Goal: Task Accomplishment & Management: Use online tool/utility

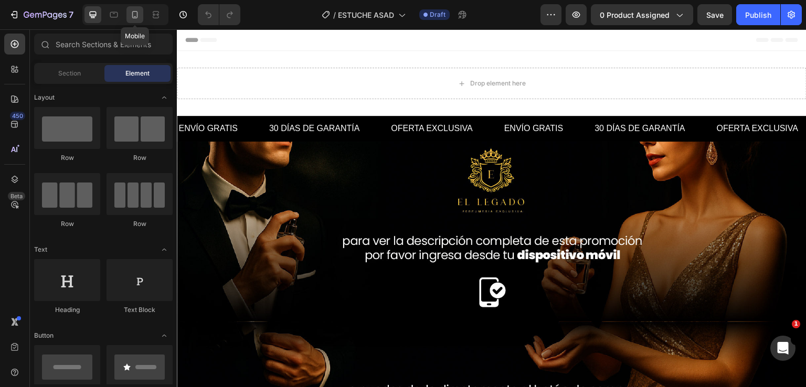
click at [138, 15] on icon at bounding box center [135, 14] width 11 height 11
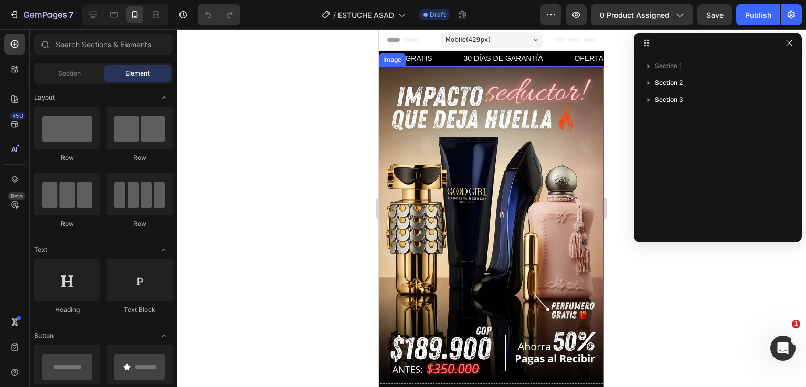
click at [519, 166] on img at bounding box center [491, 224] width 225 height 317
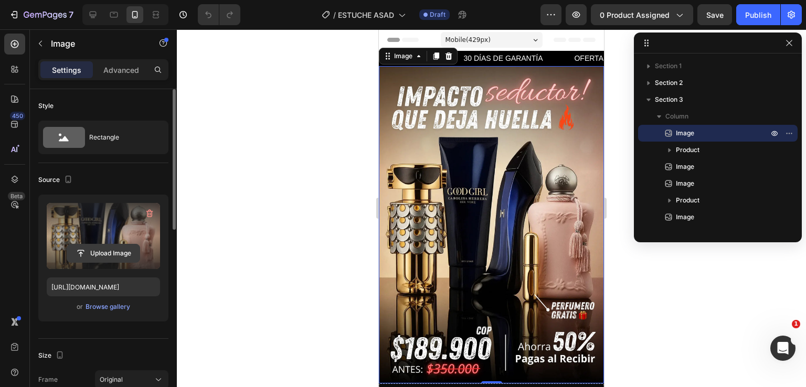
click at [110, 251] on input "file" at bounding box center [103, 254] width 72 height 18
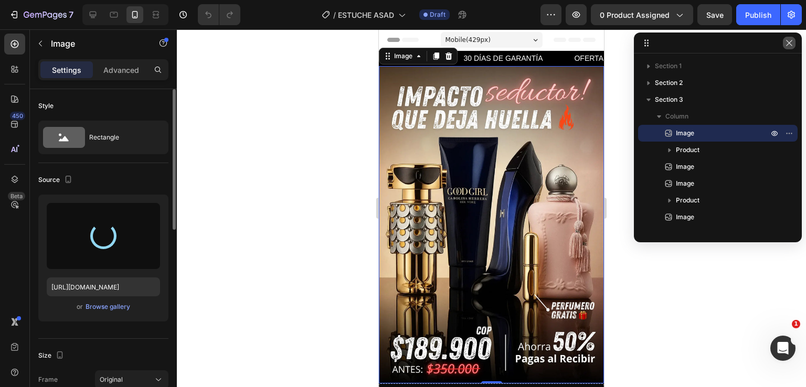
click at [786, 46] on icon "button" at bounding box center [789, 43] width 6 height 6
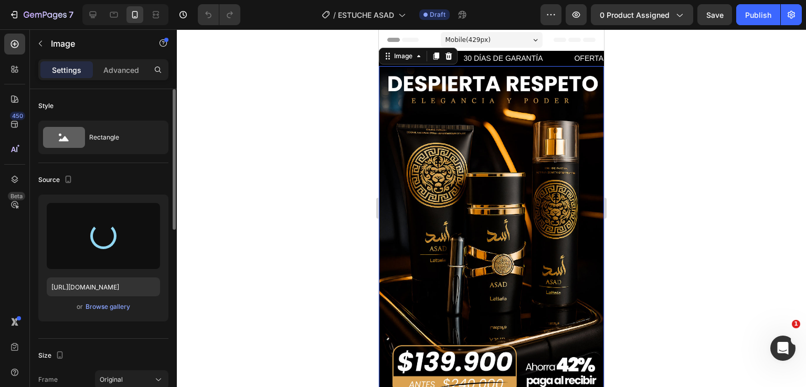
type input "[URL][DOMAIN_NAME]"
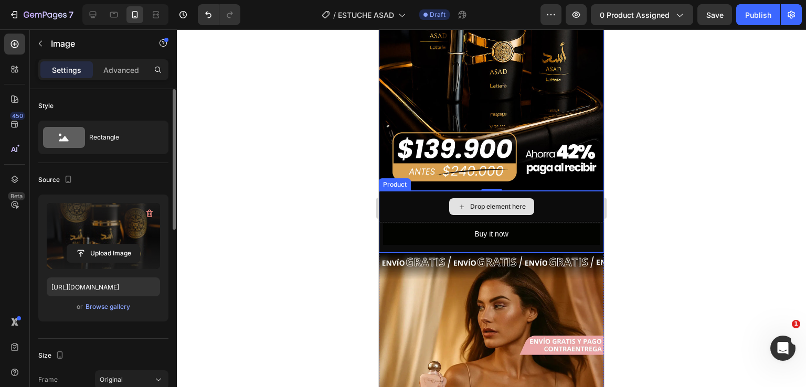
scroll to position [315, 0]
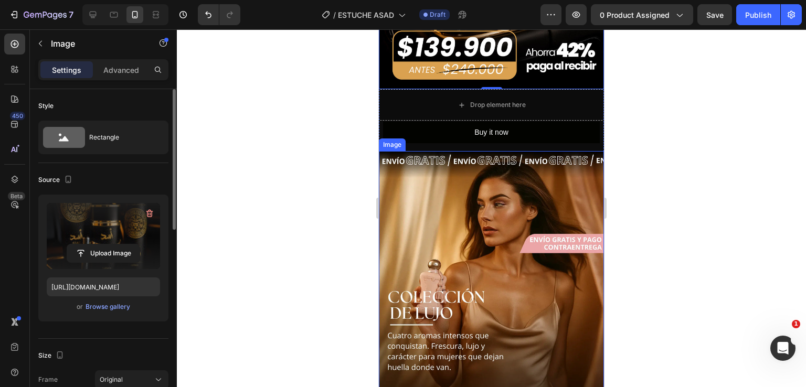
click at [477, 229] on img at bounding box center [491, 323] width 225 height 345
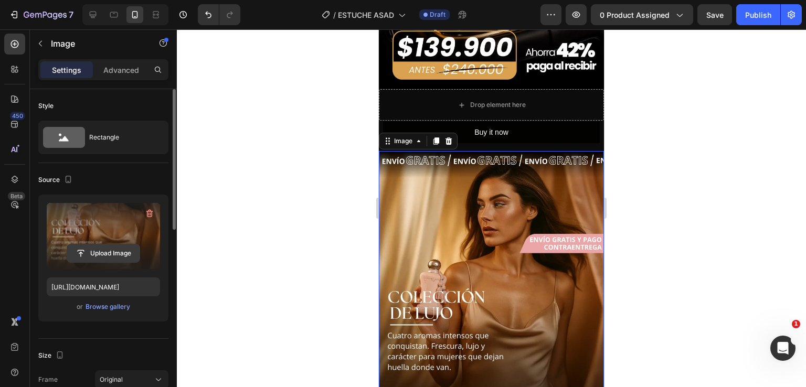
click at [118, 255] on input "file" at bounding box center [103, 254] width 72 height 18
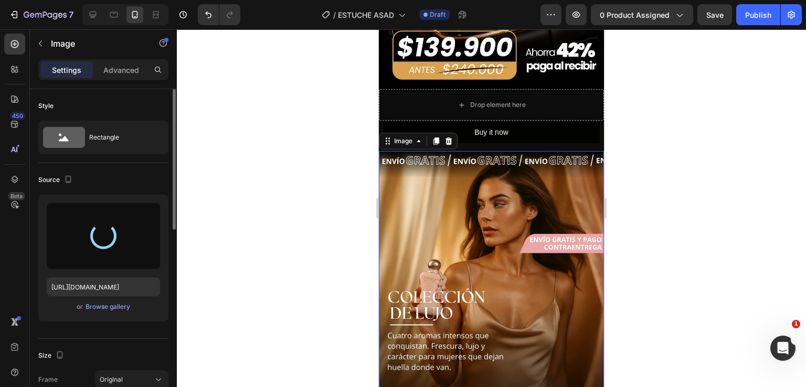
type input "[URL][DOMAIN_NAME]"
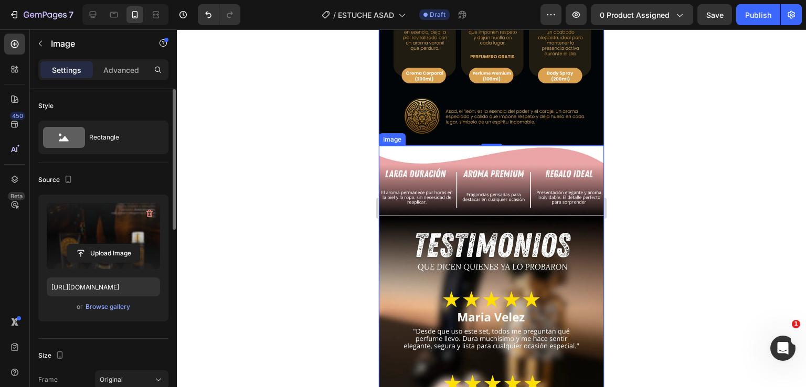
scroll to position [840, 0]
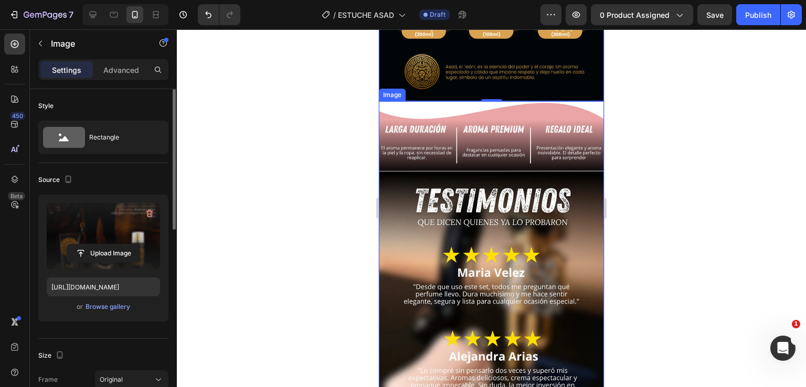
click at [521, 207] on img at bounding box center [491, 292] width 225 height 383
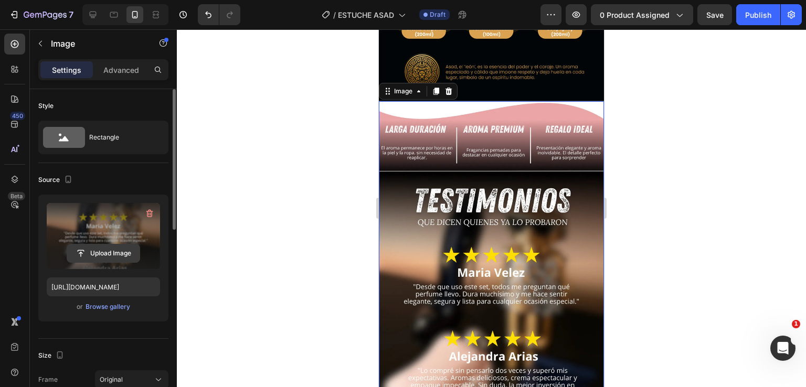
click at [101, 257] on input "file" at bounding box center [103, 254] width 72 height 18
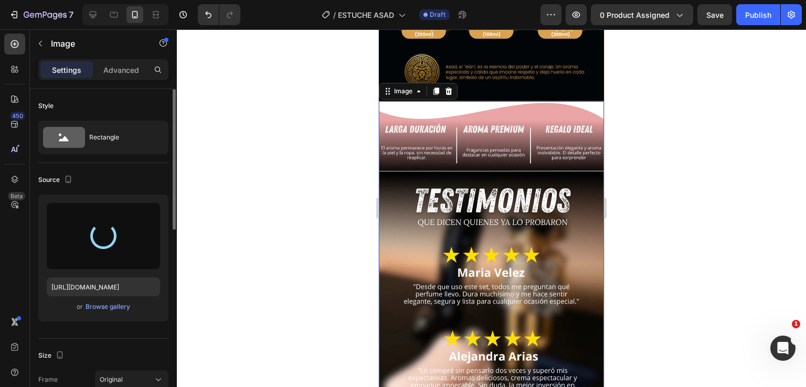
type input "[URL][DOMAIN_NAME]"
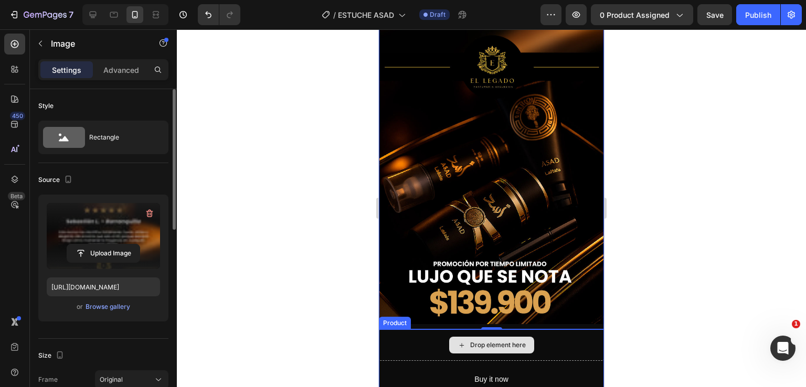
scroll to position [1313, 0]
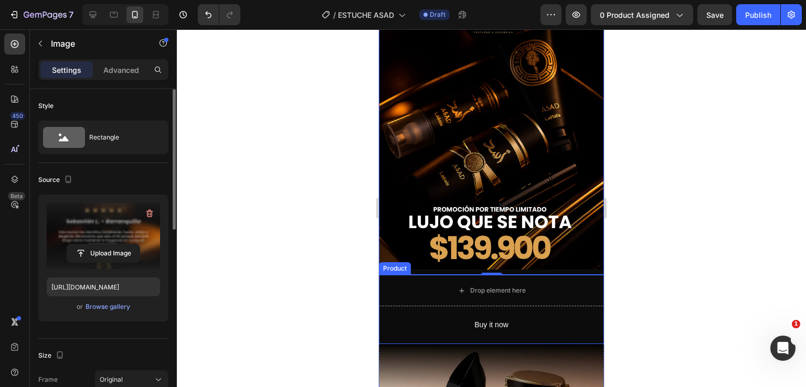
click at [391, 264] on div "Product" at bounding box center [395, 268] width 28 height 9
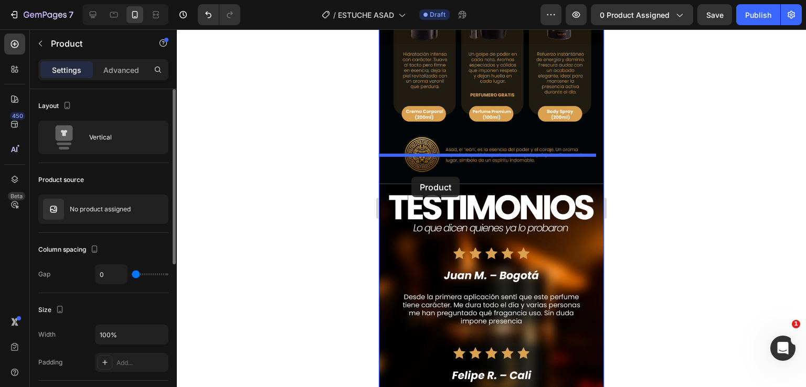
scroll to position [630, 0]
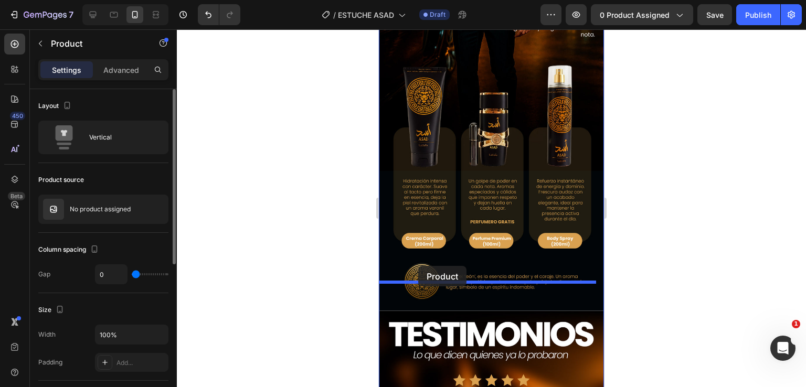
drag, startPoint x: 391, startPoint y: 217, endPoint x: 418, endPoint y: 266, distance: 56.7
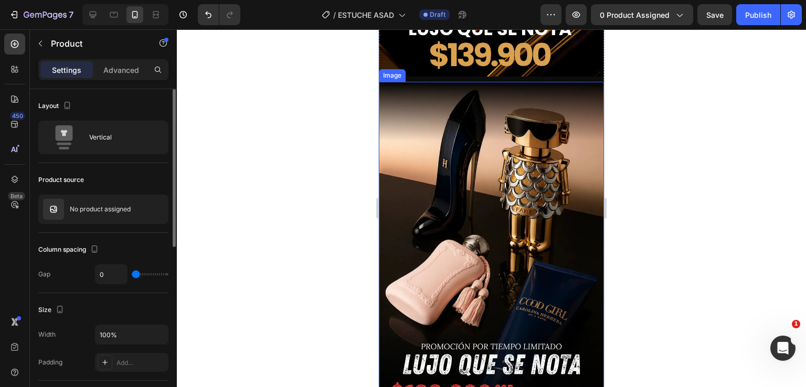
click at [537, 175] on img at bounding box center [491, 249] width 225 height 335
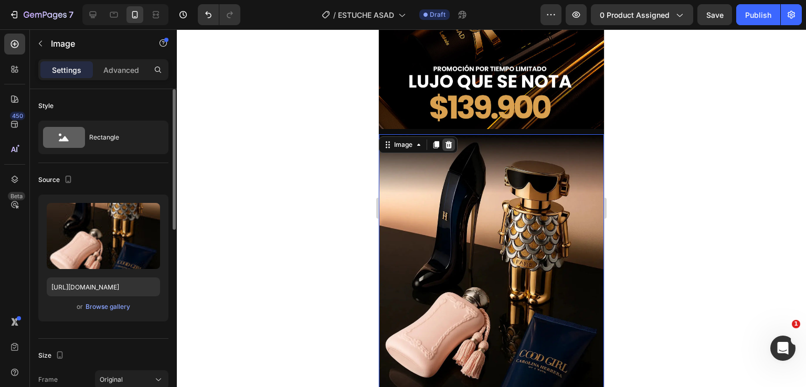
click at [445, 141] on icon at bounding box center [449, 145] width 8 height 8
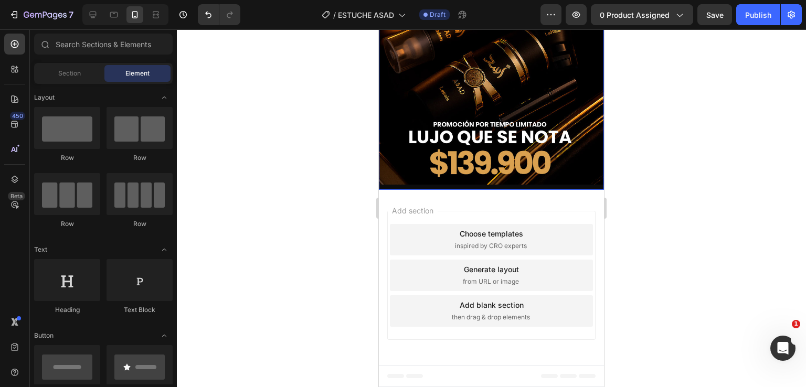
scroll to position [1414, 0]
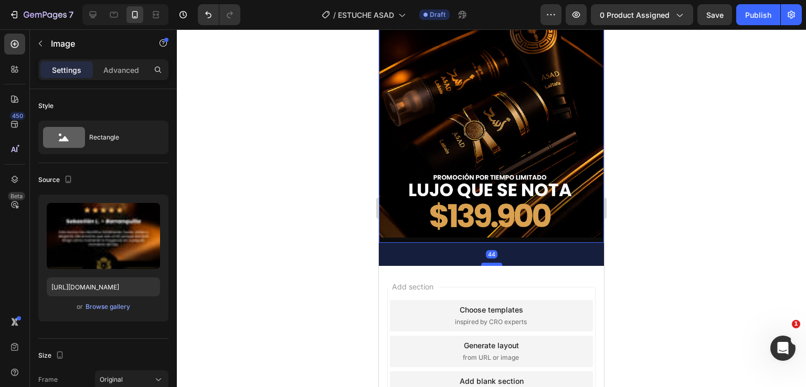
drag, startPoint x: 493, startPoint y: 190, endPoint x: 493, endPoint y: 213, distance: 23.1
click at [493, 263] on div at bounding box center [491, 264] width 21 height 3
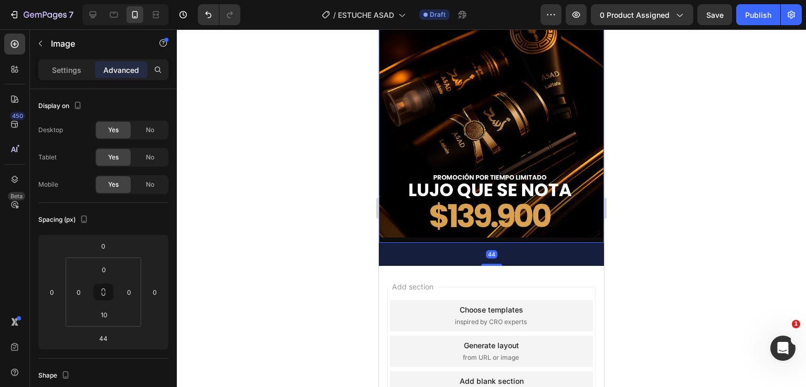
click at [670, 185] on div at bounding box center [491, 208] width 629 height 358
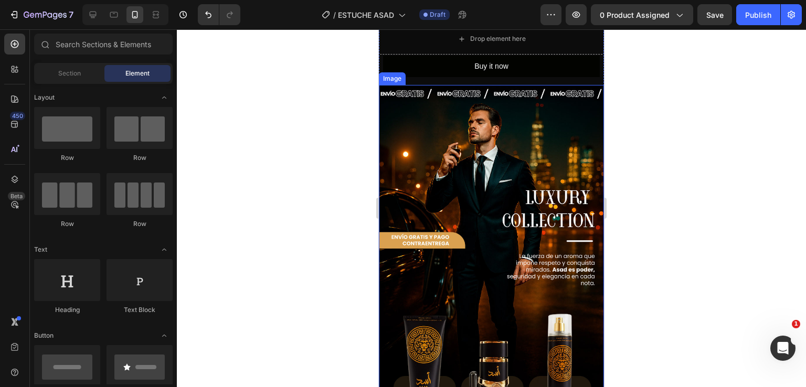
scroll to position [315, 0]
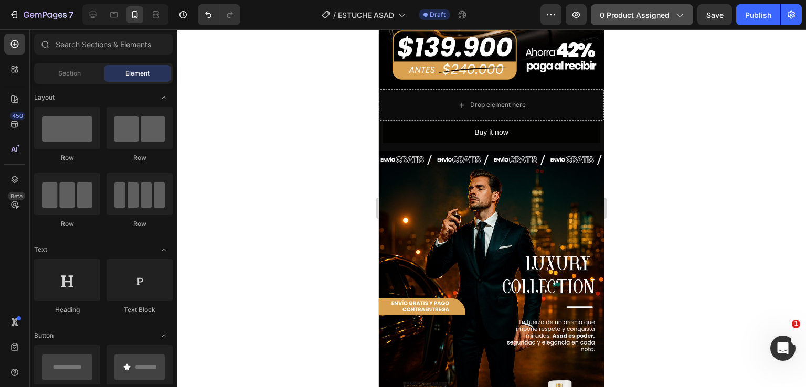
click at [687, 9] on button "0 product assigned" at bounding box center [642, 14] width 102 height 21
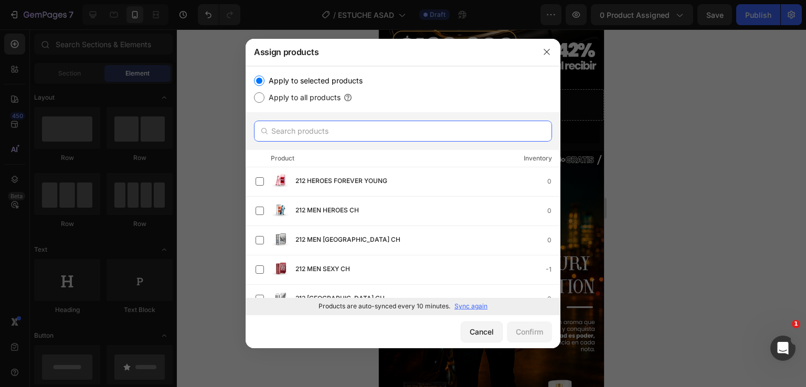
click at [431, 128] on input "text" at bounding box center [403, 131] width 298 height 21
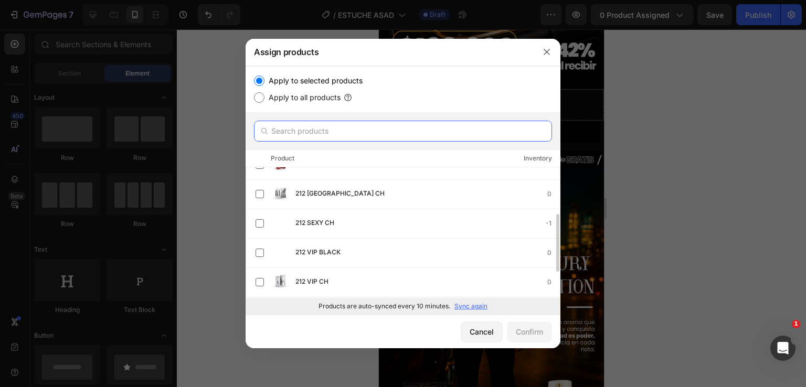
scroll to position [0, 0]
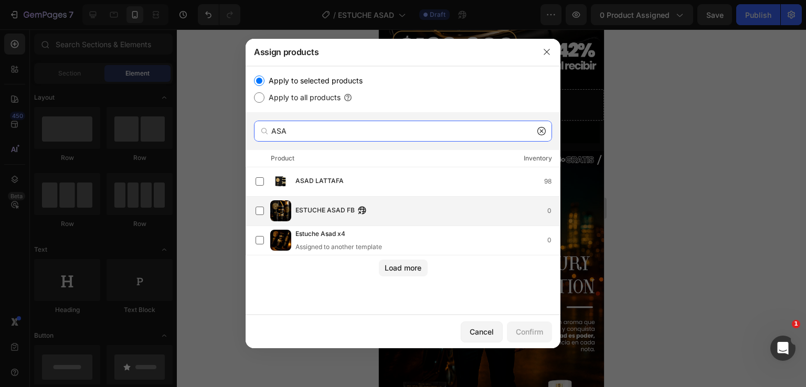
type input "ASA"
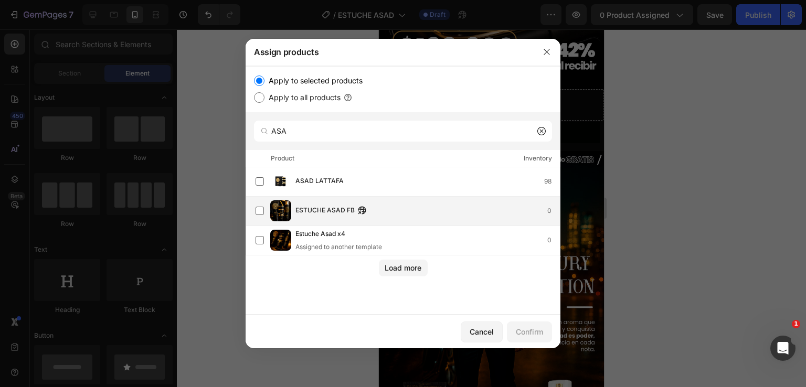
click at [405, 216] on div "ESTUCHE ASAD FB 0" at bounding box center [428, 211] width 265 height 12
click at [518, 338] on button "Confirm" at bounding box center [529, 332] width 45 height 21
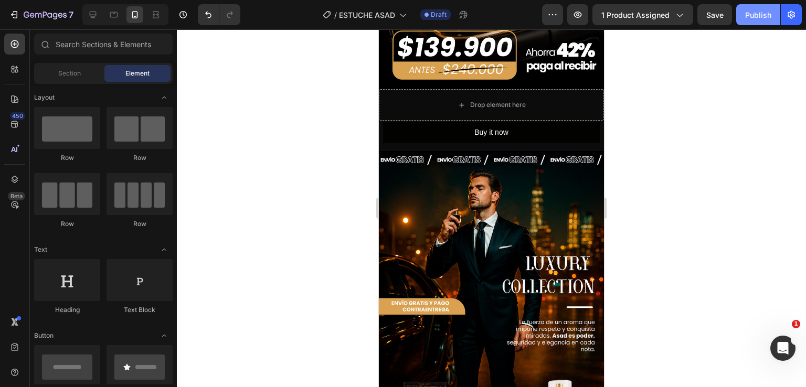
click at [748, 18] on div "Publish" at bounding box center [759, 14] width 26 height 11
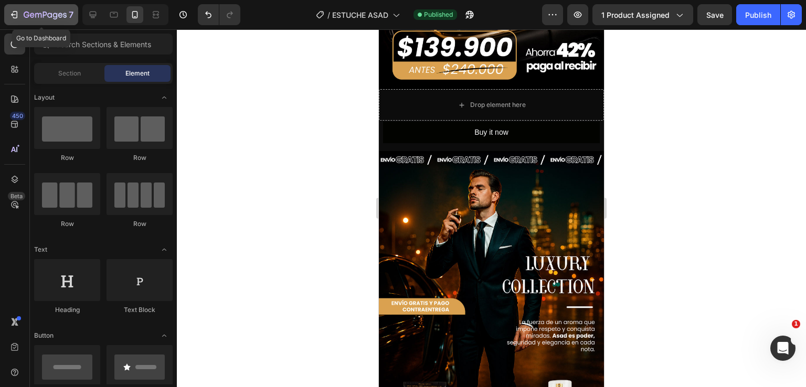
click at [12, 17] on icon "button" at bounding box center [14, 14] width 11 height 11
